Goal: Check status: Check status

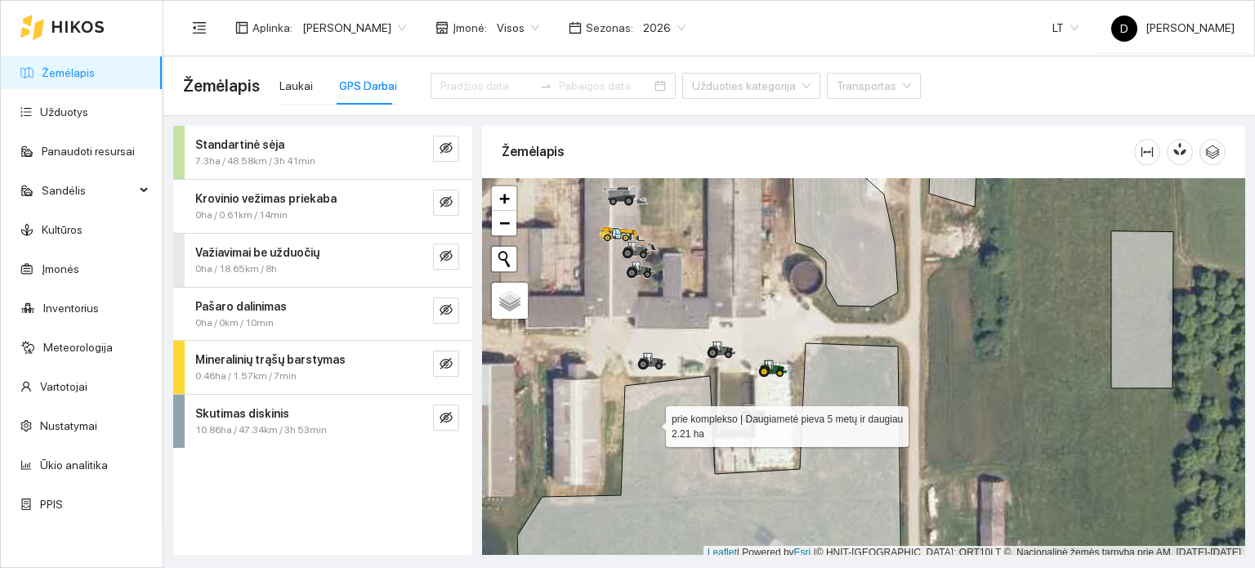
scroll to position [4, 0]
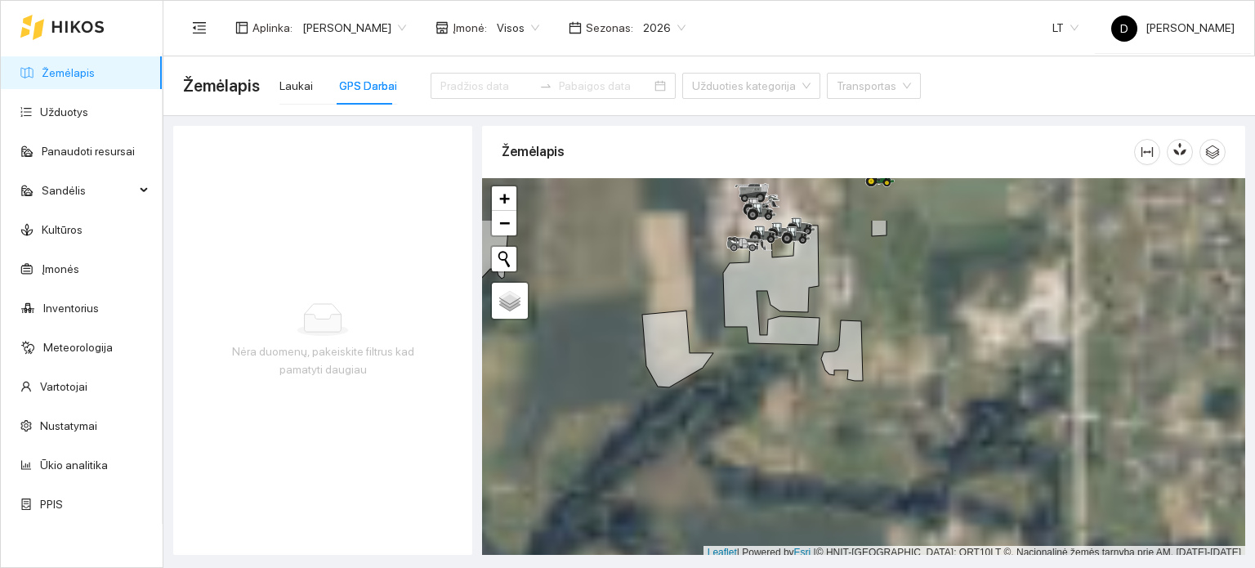
scroll to position [4, 0]
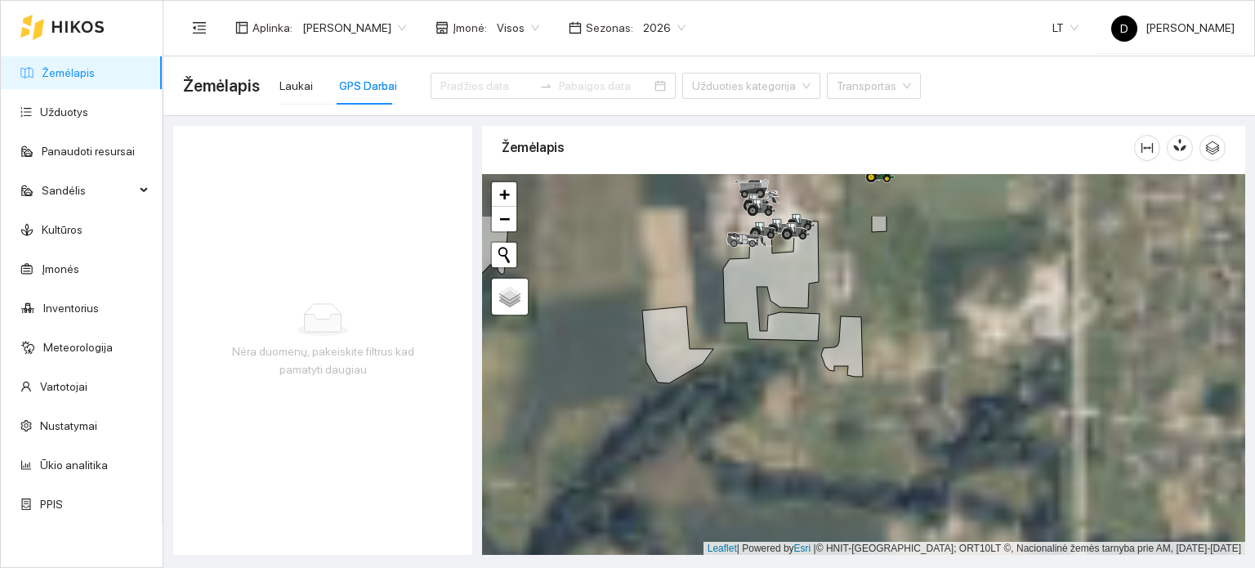
drag, startPoint x: 891, startPoint y: 284, endPoint x: 798, endPoint y: 480, distance: 216.3
click at [798, 480] on div at bounding box center [863, 365] width 763 height 382
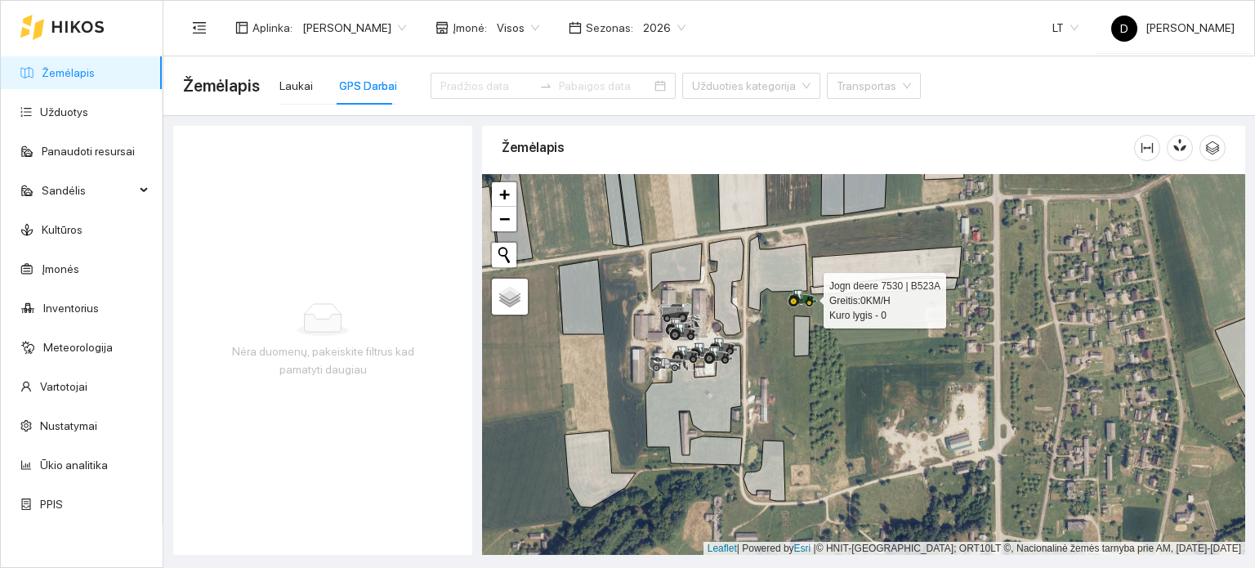
click at [797, 297] on icon at bounding box center [797, 299] width 16 height 9
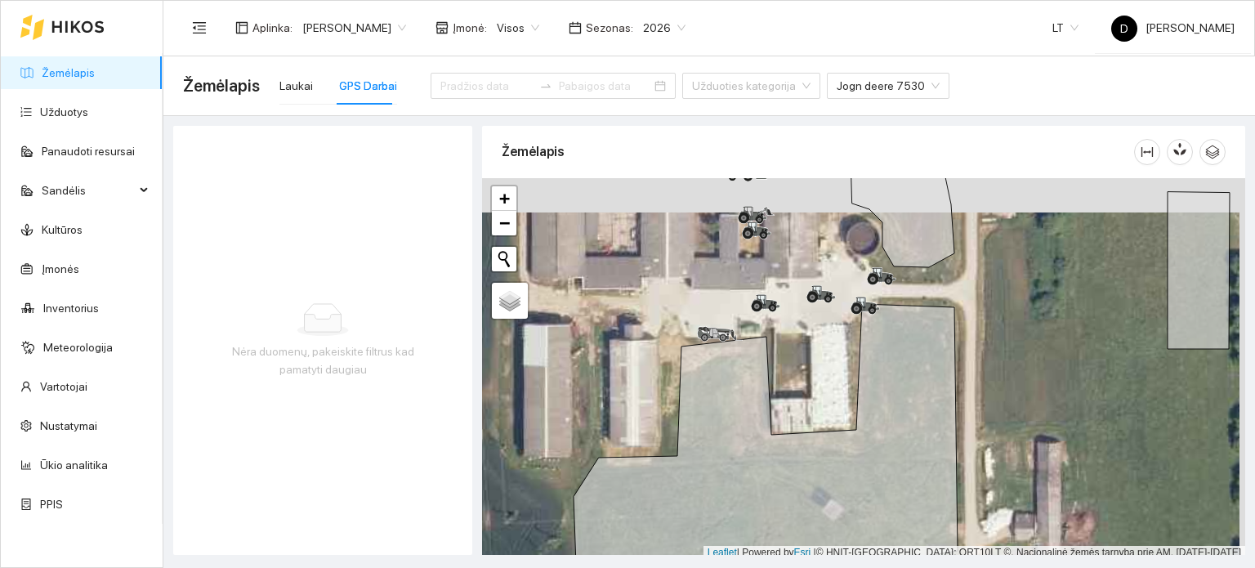
scroll to position [4, 0]
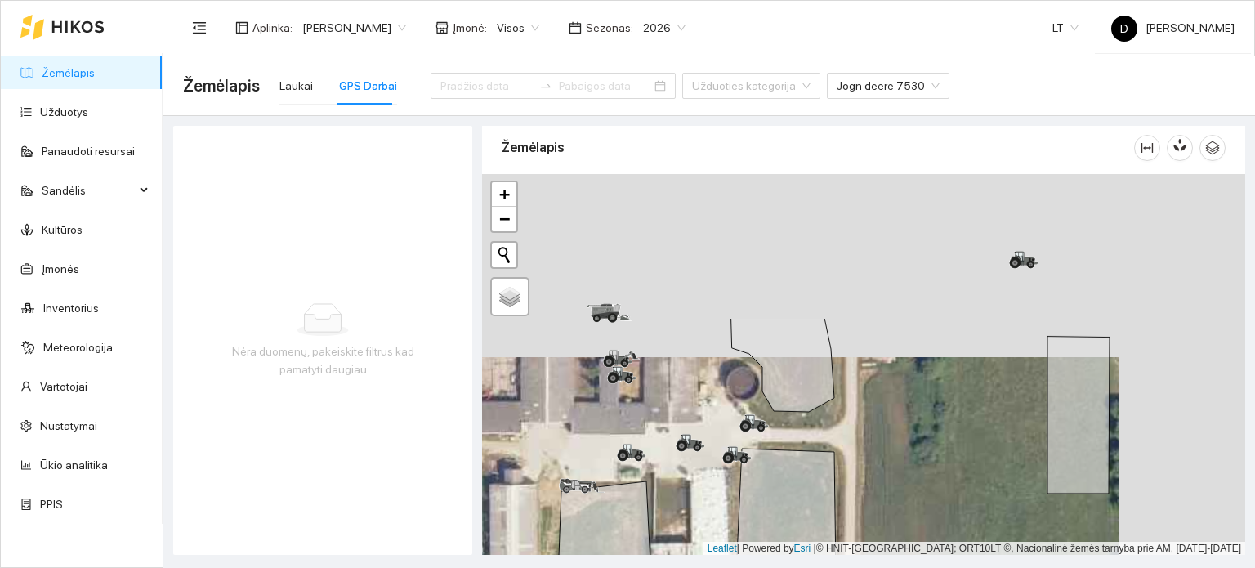
drag, startPoint x: 989, startPoint y: 280, endPoint x: 852, endPoint y: 475, distance: 237.5
click at [852, 473] on div at bounding box center [863, 365] width 763 height 382
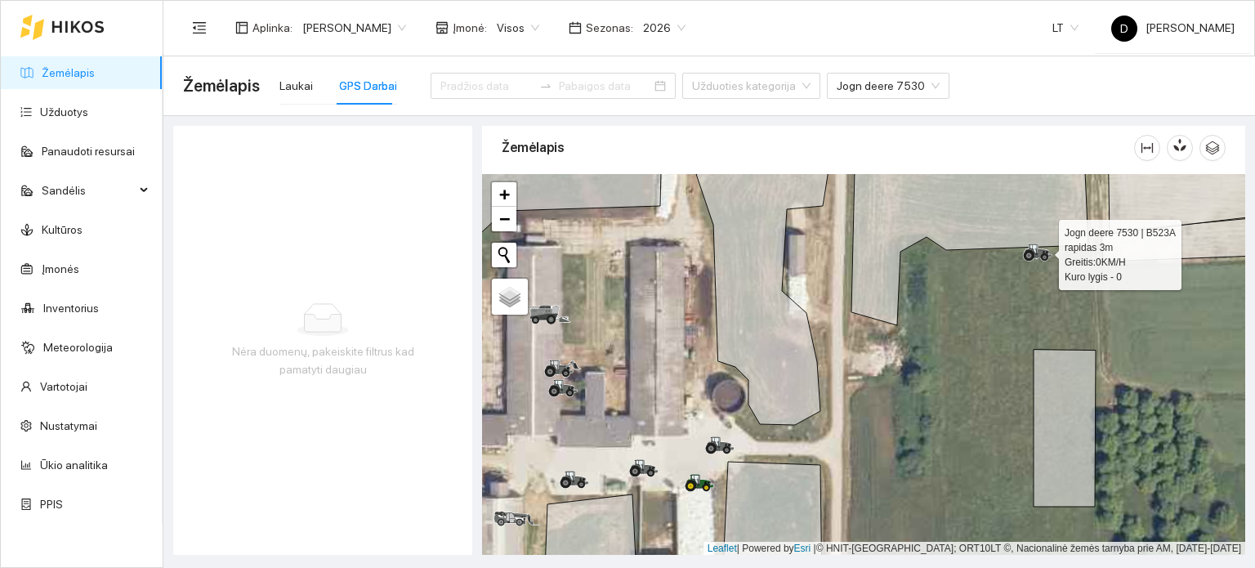
click at [1027, 253] on icon at bounding box center [1028, 255] width 5 height 5
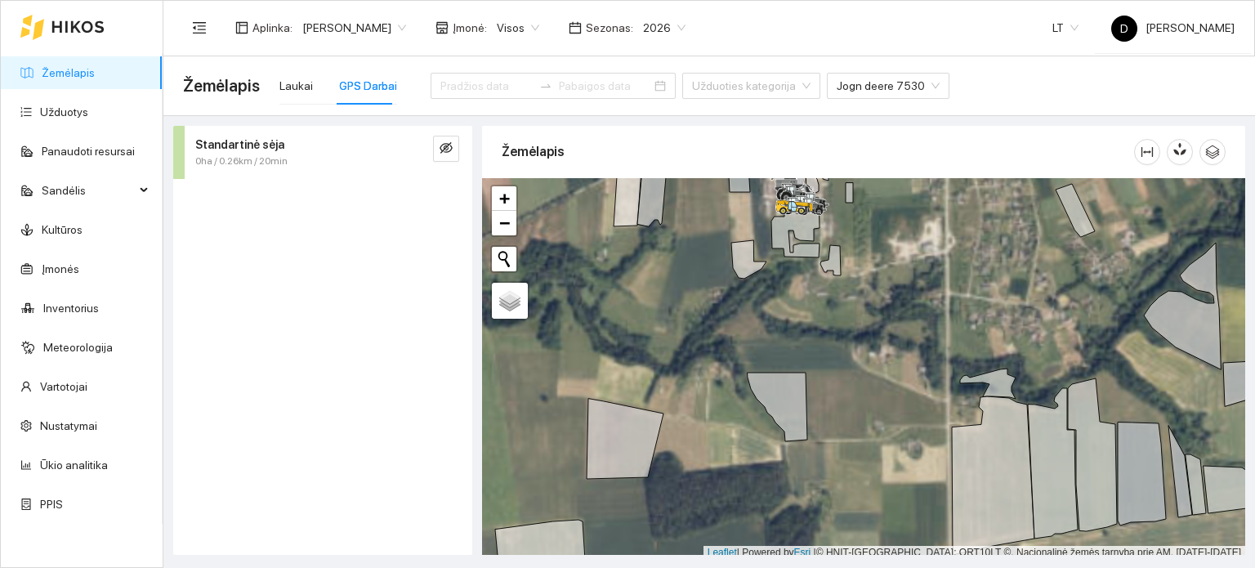
scroll to position [4, 0]
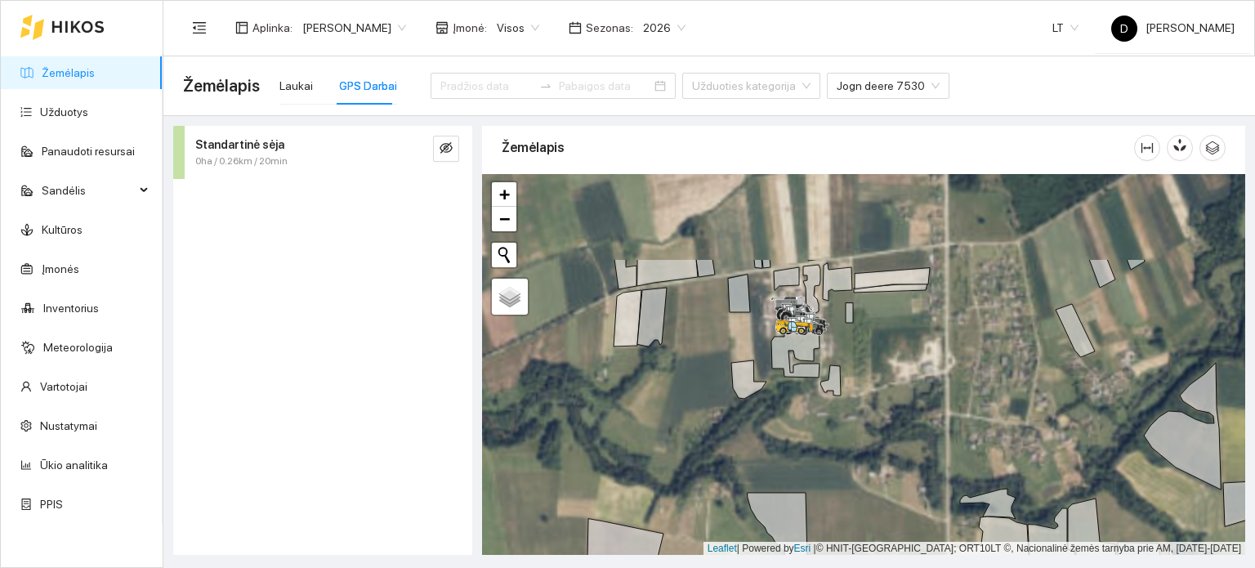
drag, startPoint x: 845, startPoint y: 307, endPoint x: 846, endPoint y: 434, distance: 126.6
click at [846, 434] on div at bounding box center [863, 365] width 763 height 382
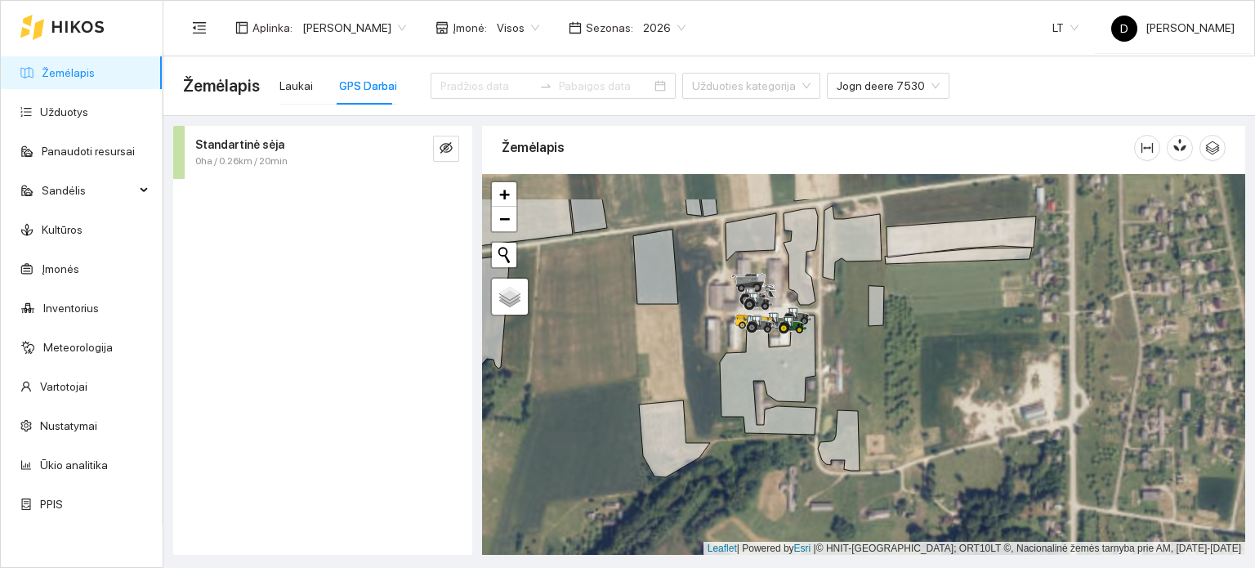
drag, startPoint x: 891, startPoint y: 337, endPoint x: 957, endPoint y: 459, distance: 138.2
click at [957, 459] on div at bounding box center [863, 365] width 763 height 382
